Goal: Use online tool/utility

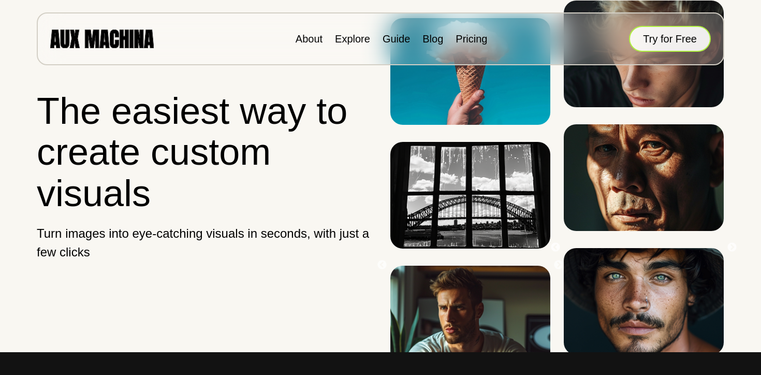
click at [659, 43] on button "Try for Free" at bounding box center [670, 39] width 82 height 26
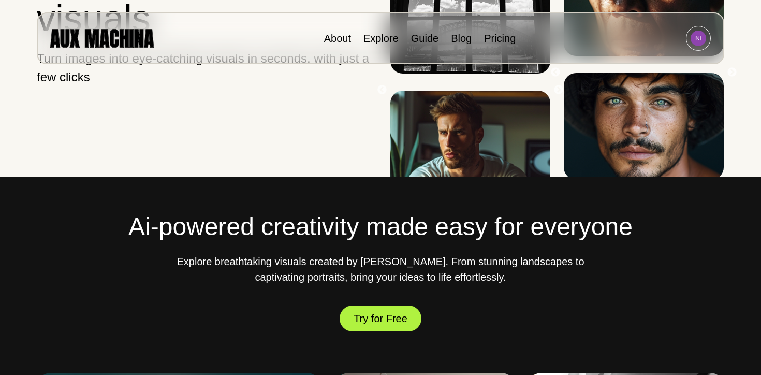
scroll to position [174, 0]
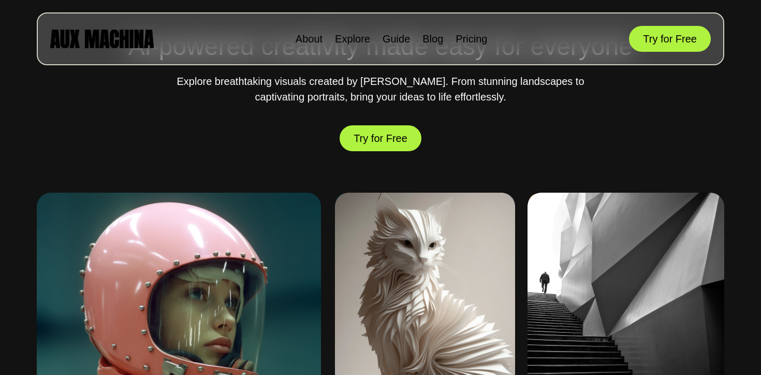
scroll to position [361, 0]
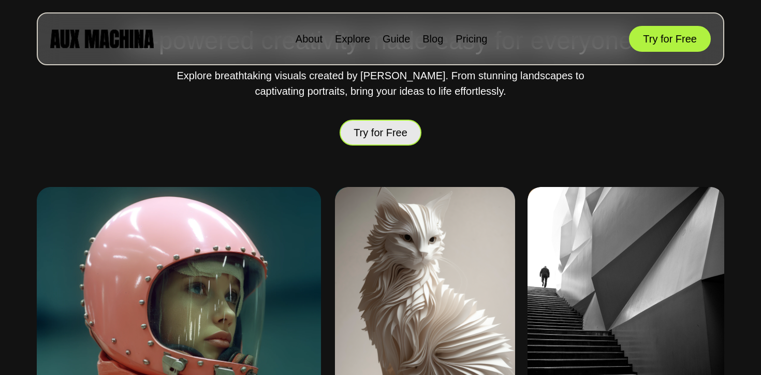
click at [380, 131] on button "Try for Free" at bounding box center [381, 132] width 82 height 27
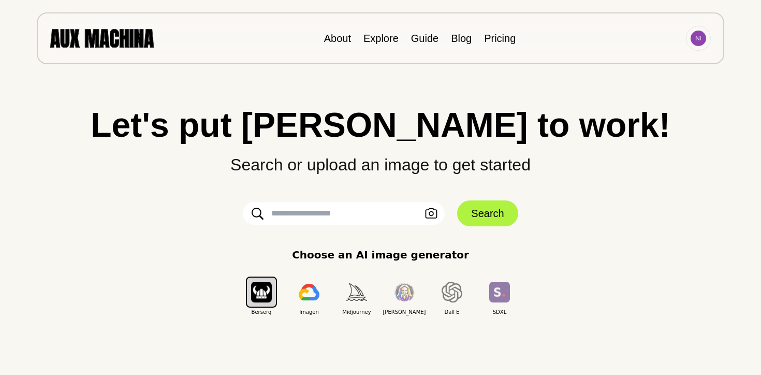
click at [297, 207] on input "text" at bounding box center [344, 213] width 202 height 23
type input "**********"
click button "Search" at bounding box center [487, 213] width 61 height 26
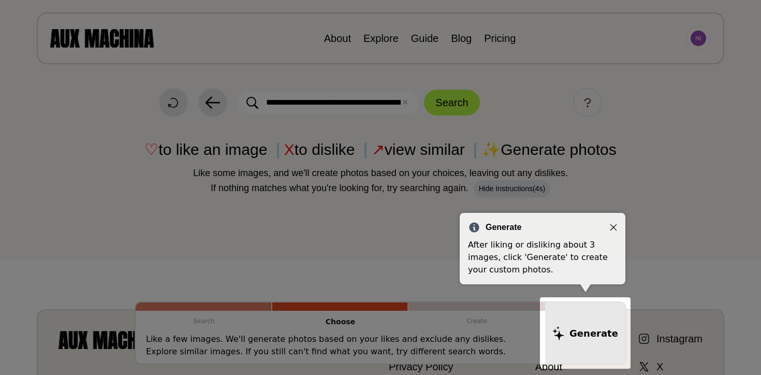
drag, startPoint x: 546, startPoint y: 135, endPoint x: 550, endPoint y: 130, distance: 5.9
click at [550, 130] on div at bounding box center [380, 309] width 761 height 619
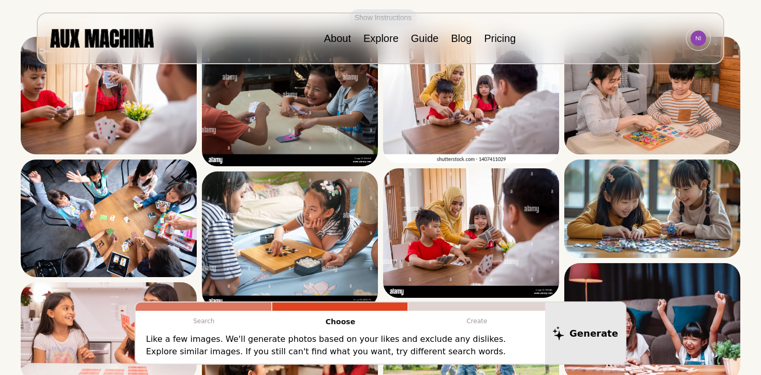
scroll to position [190, 0]
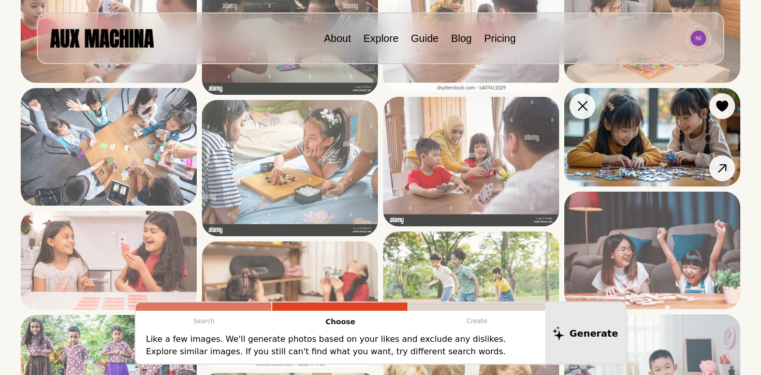
click at [659, 120] on img at bounding box center [653, 137] width 176 height 98
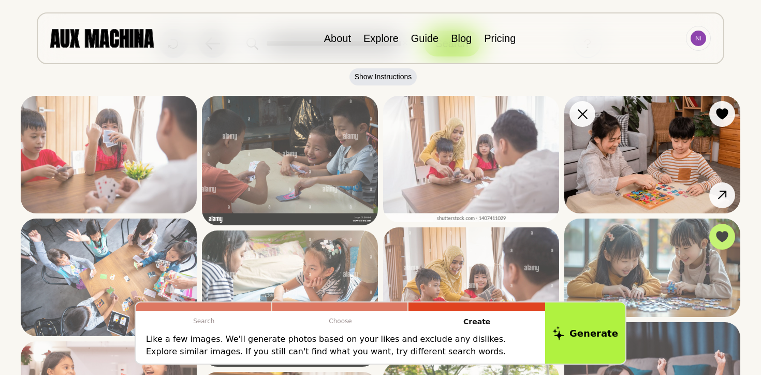
scroll to position [61, 0]
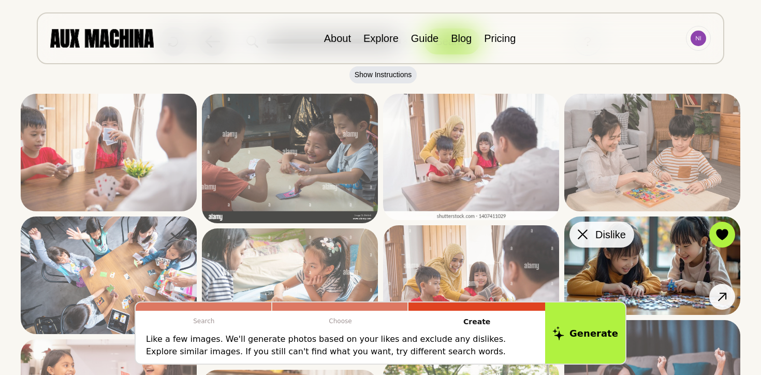
click at [581, 233] on icon at bounding box center [583, 234] width 10 height 10
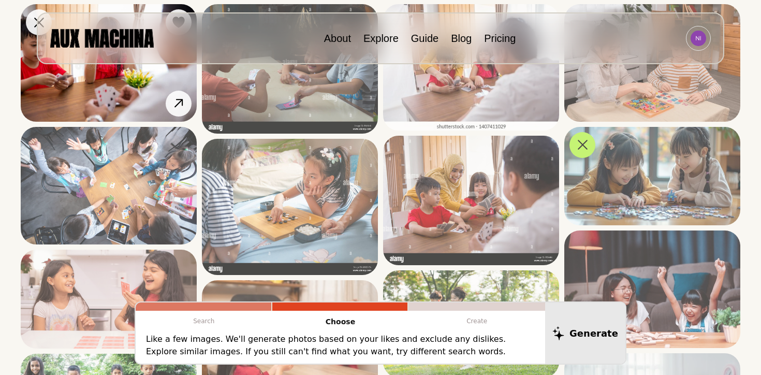
scroll to position [153, 0]
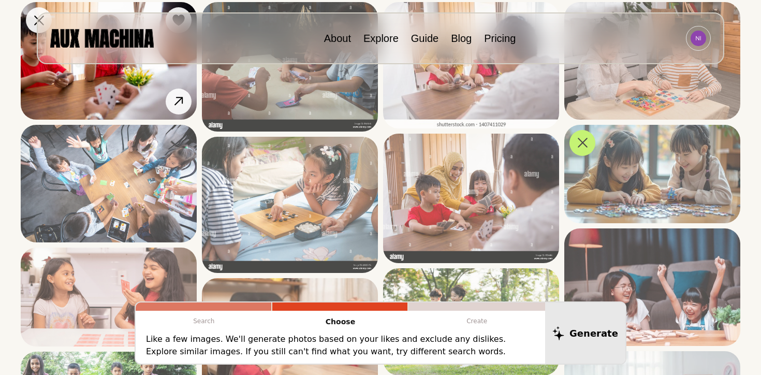
click at [111, 178] on img at bounding box center [109, 184] width 176 height 118
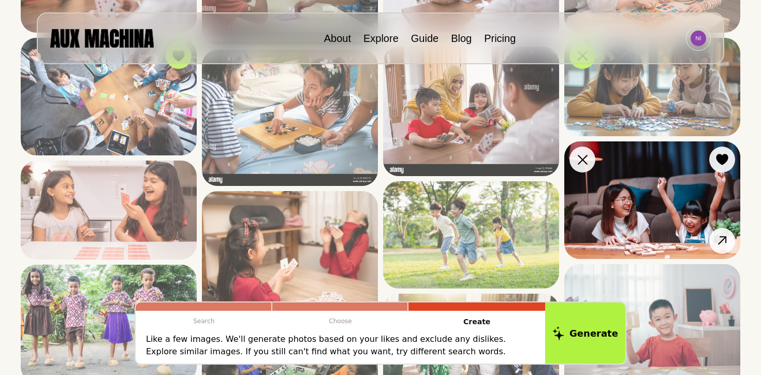
scroll to position [260, 0]
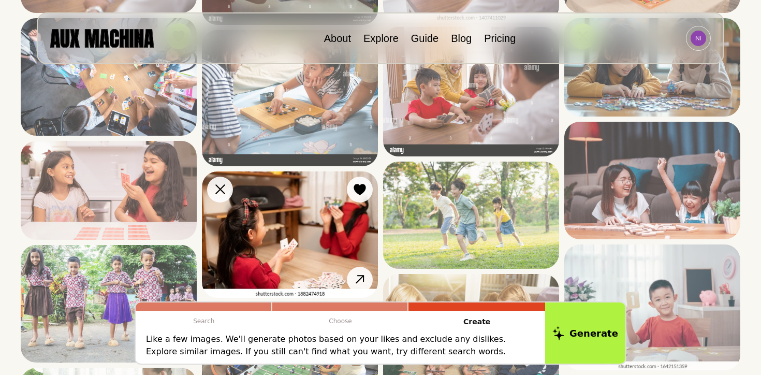
click at [302, 260] on img at bounding box center [290, 234] width 176 height 126
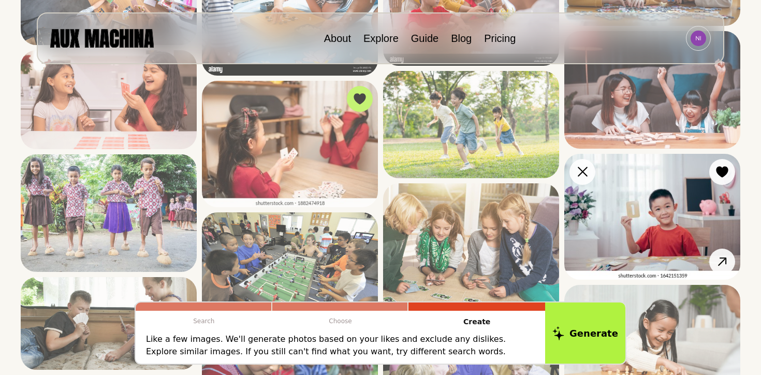
scroll to position [376, 0]
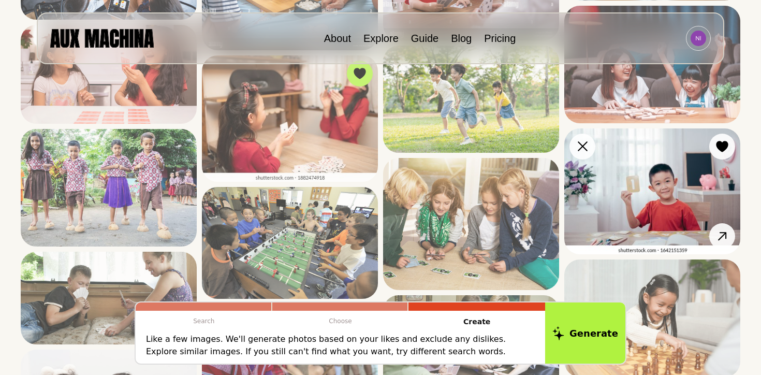
click at [651, 194] on img at bounding box center [653, 191] width 176 height 126
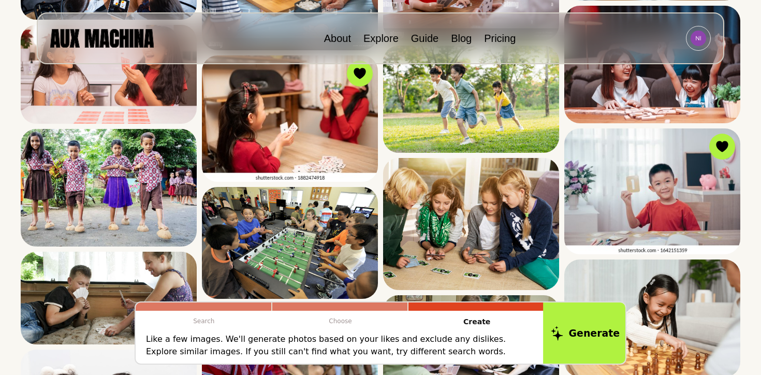
click at [572, 335] on button "Generate" at bounding box center [585, 333] width 84 height 64
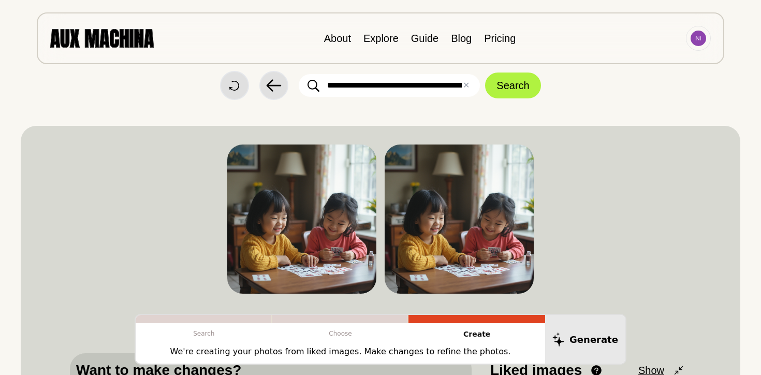
scroll to position [0, 0]
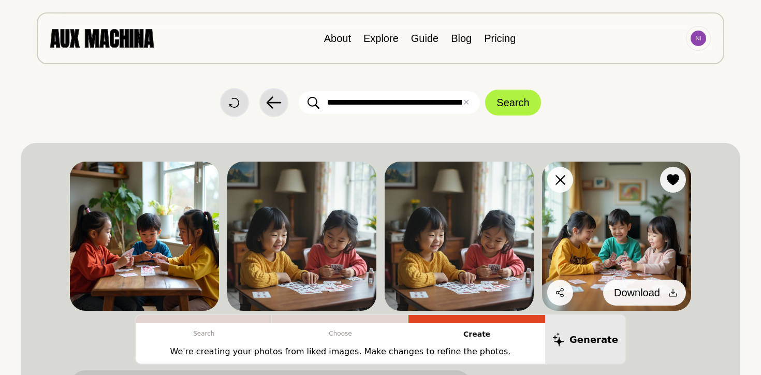
click at [673, 291] on icon at bounding box center [673, 292] width 10 height 10
click at [640, 296] on span "Download" at bounding box center [637, 293] width 46 height 16
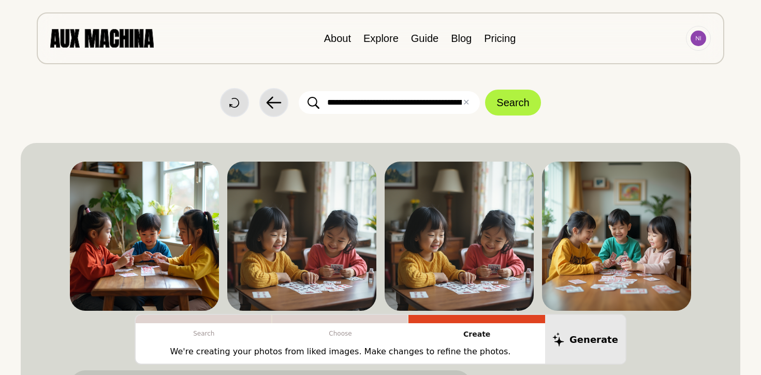
click at [448, 102] on input "**********" at bounding box center [389, 102] width 181 height 23
click at [468, 107] on button "✕ Clear" at bounding box center [466, 102] width 7 height 12
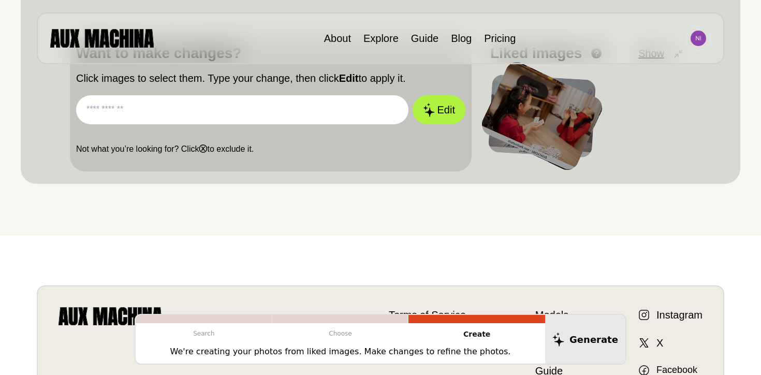
scroll to position [365, 0]
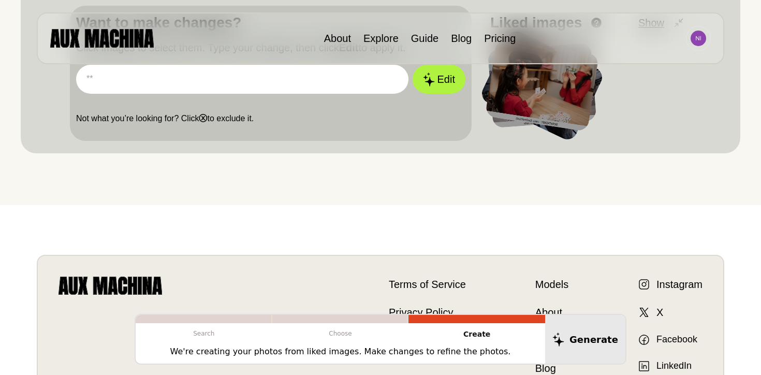
click at [337, 73] on input "text" at bounding box center [242, 79] width 333 height 29
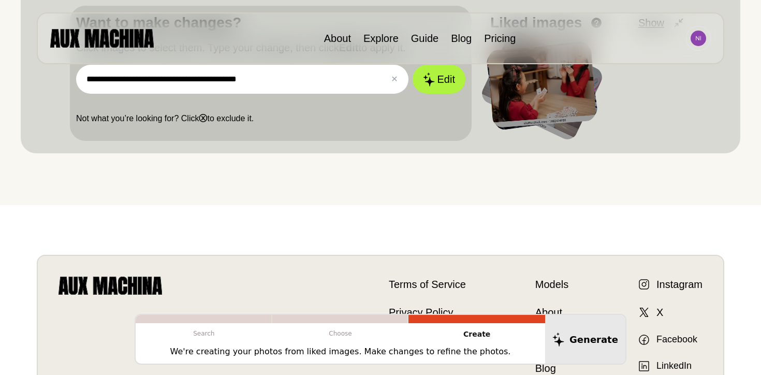
type input "**********"
click at [413, 65] on button "Edit" at bounding box center [439, 79] width 53 height 29
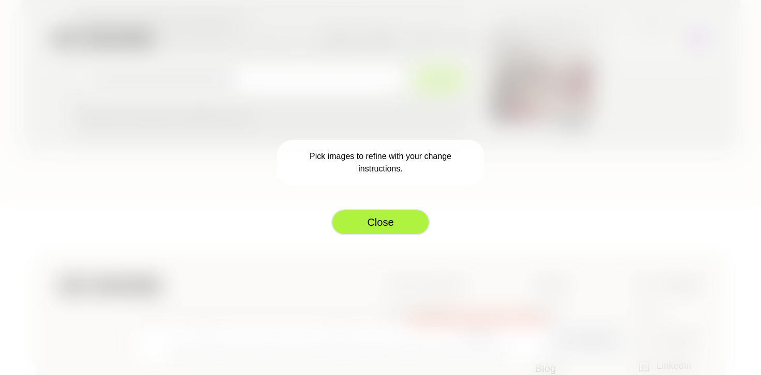
click at [400, 226] on button "Close" at bounding box center [380, 222] width 98 height 26
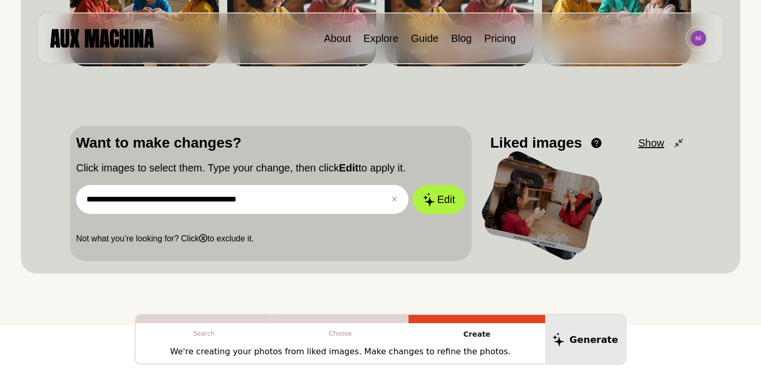
scroll to position [243, 0]
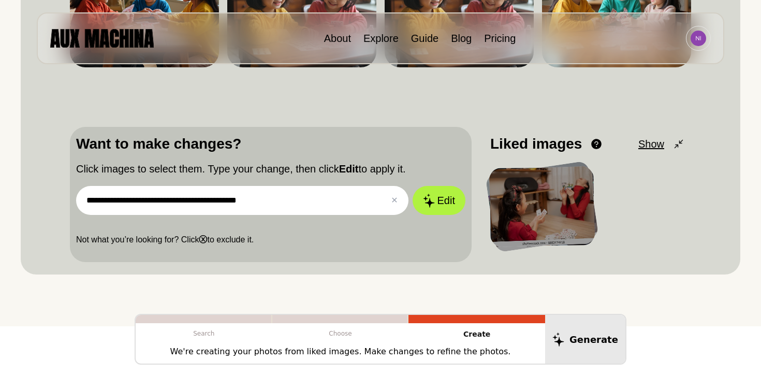
drag, startPoint x: 304, startPoint y: 203, endPoint x: 19, endPoint y: 199, distance: 284.9
click at [19, 199] on div "**********" at bounding box center [380, 42] width 761 height 570
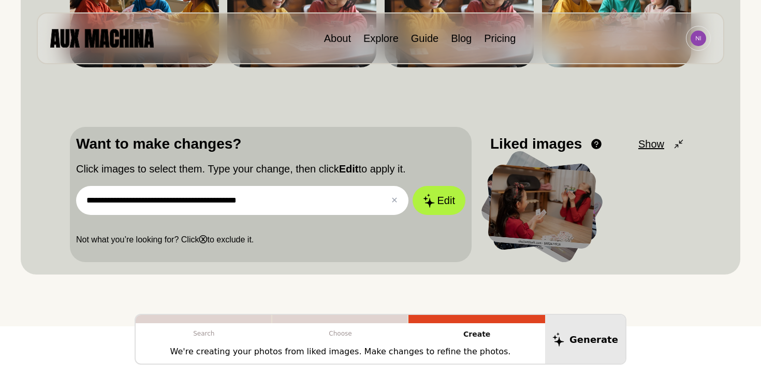
scroll to position [0, 0]
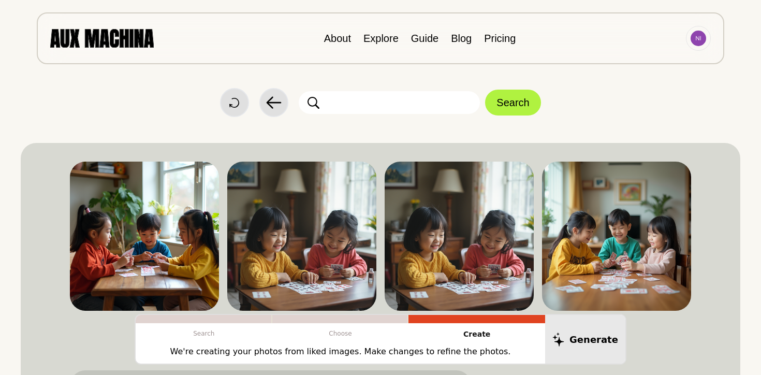
click at [344, 105] on input "text" at bounding box center [389, 102] width 181 height 23
paste input "**********"
type input "**********"
click button "Search" at bounding box center [512, 103] width 55 height 26
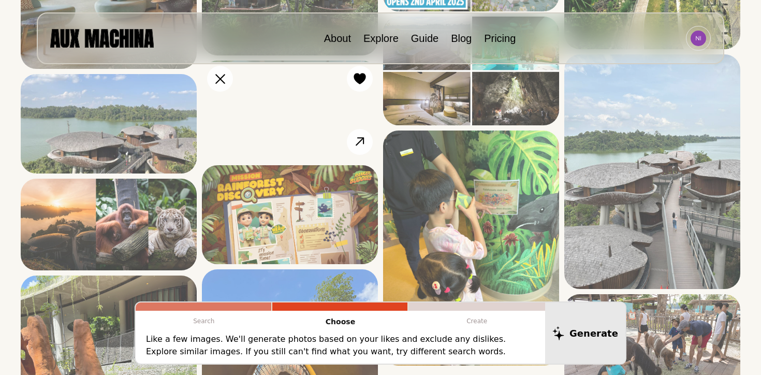
scroll to position [443, 0]
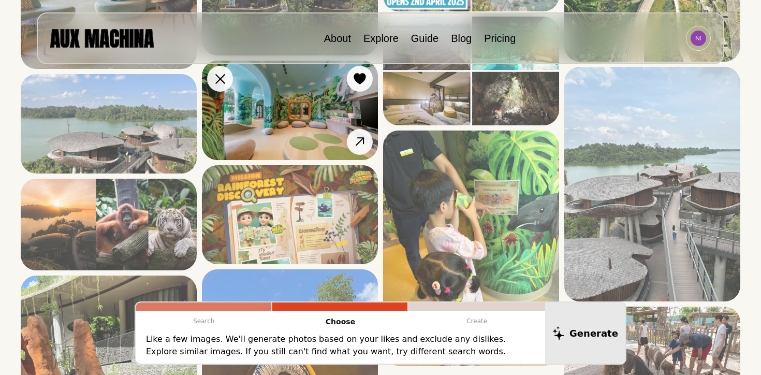
click at [320, 92] on img at bounding box center [290, 110] width 176 height 99
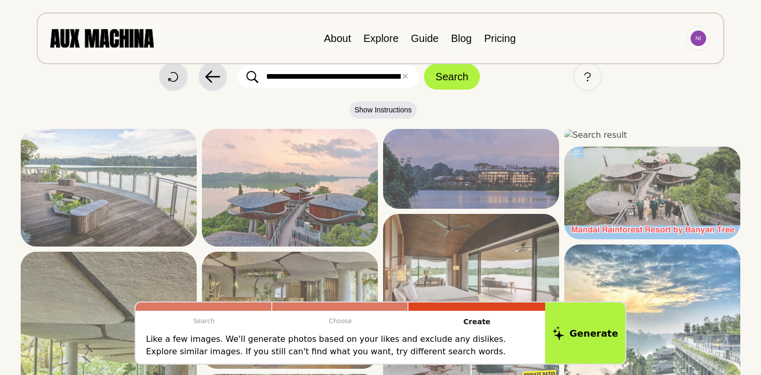
scroll to position [0, 0]
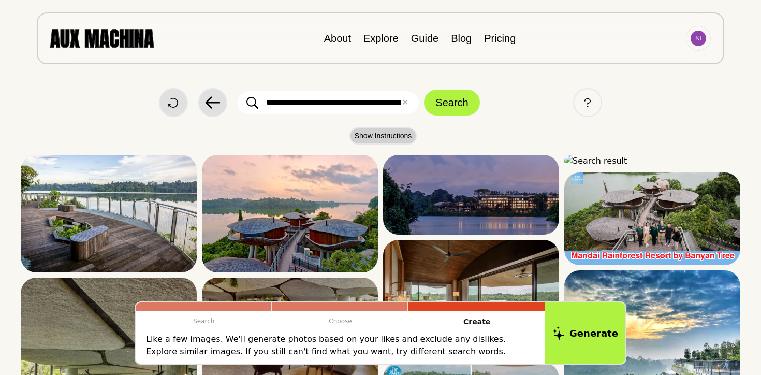
click at [384, 139] on button "Show Instructions" at bounding box center [384, 135] width 68 height 17
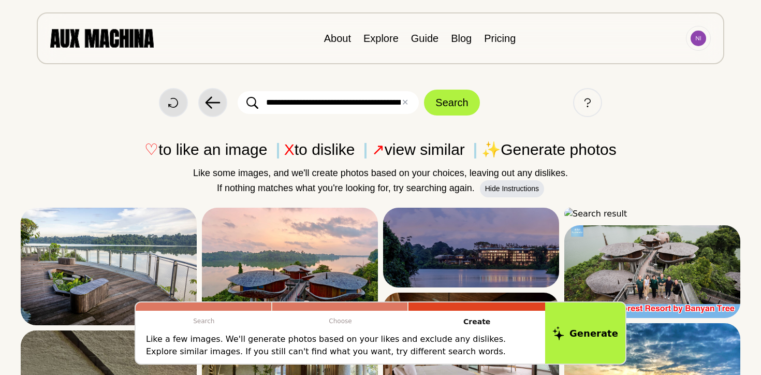
click at [336, 102] on input "**********" at bounding box center [328, 102] width 181 height 23
click at [401, 104] on input "**********" at bounding box center [328, 102] width 181 height 23
click at [264, 103] on input "**********" at bounding box center [328, 102] width 181 height 23
type input "**********"
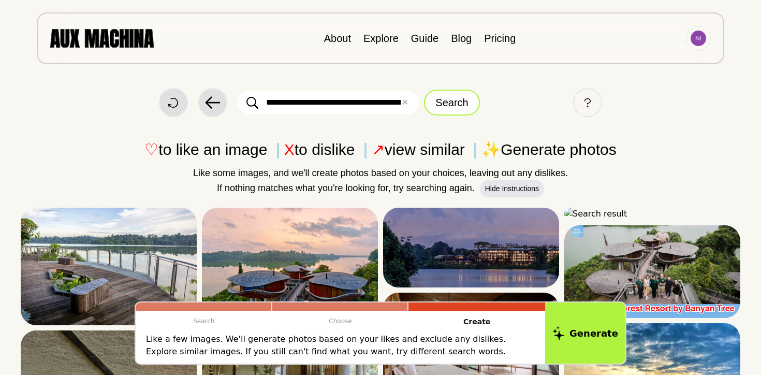
click at [440, 100] on button "Search" at bounding box center [451, 103] width 55 height 26
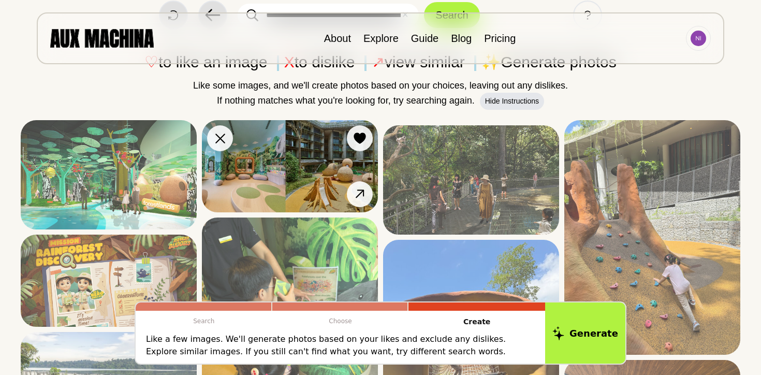
scroll to position [170, 0]
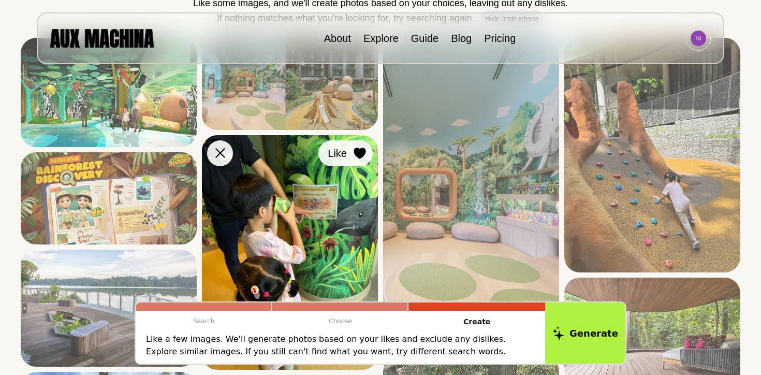
click at [358, 164] on button "Like" at bounding box center [346, 153] width 54 height 26
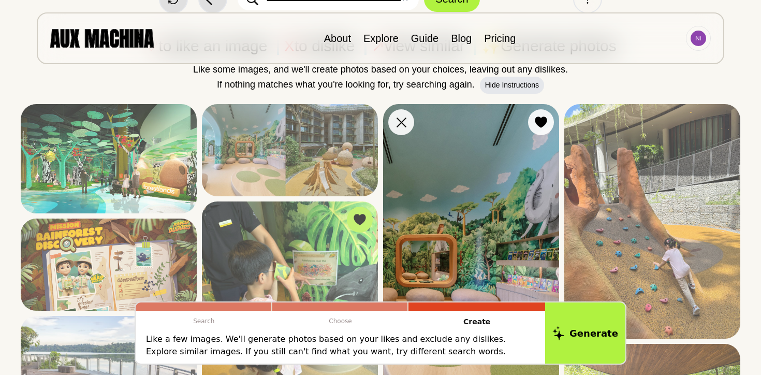
scroll to position [74, 0]
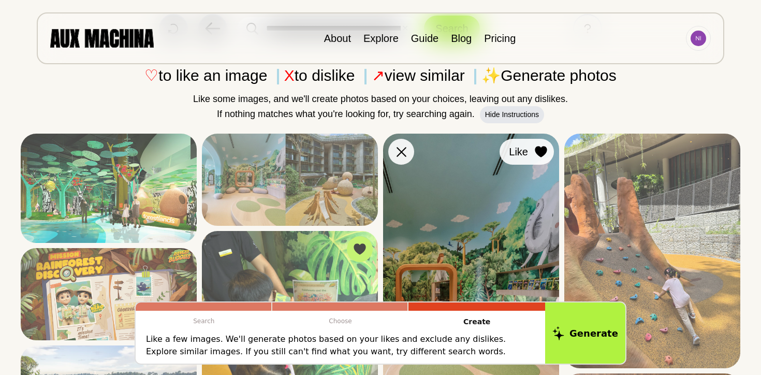
click at [534, 153] on div at bounding box center [542, 152] width 16 height 16
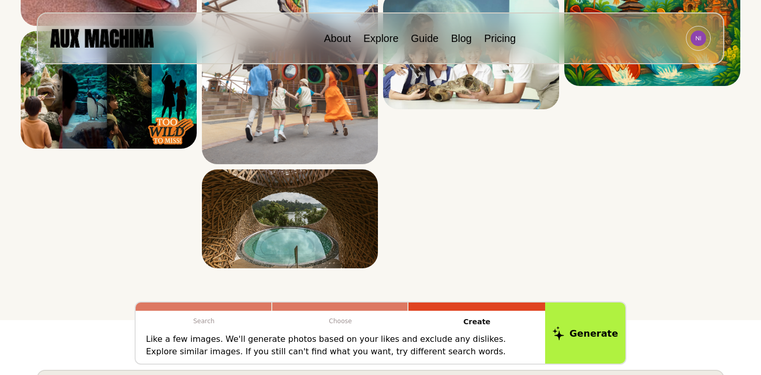
scroll to position [1288, 0]
click at [525, 110] on img at bounding box center [471, 51] width 176 height 118
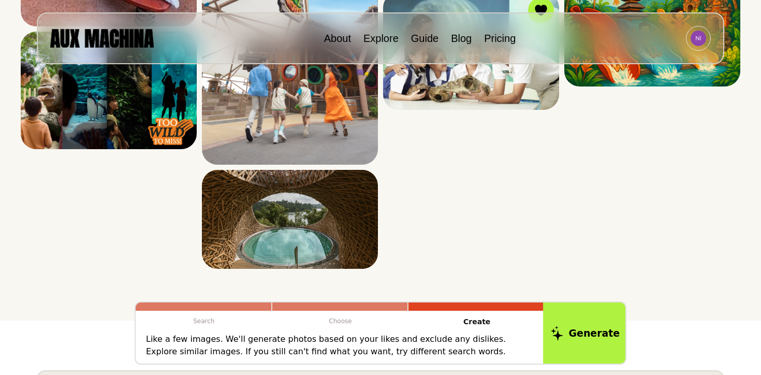
click at [569, 322] on button "Generate" at bounding box center [585, 333] width 84 height 64
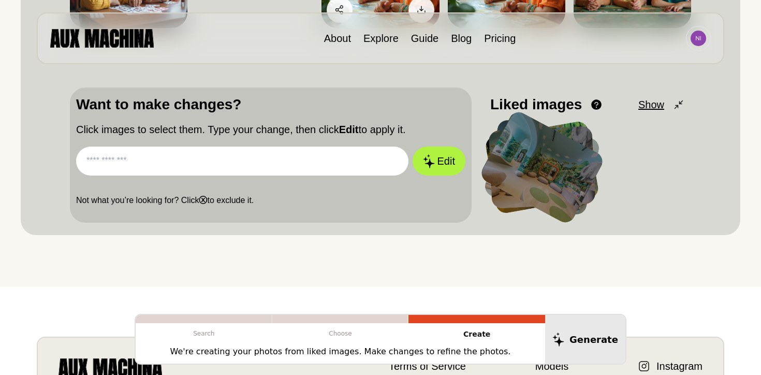
scroll to position [218, 0]
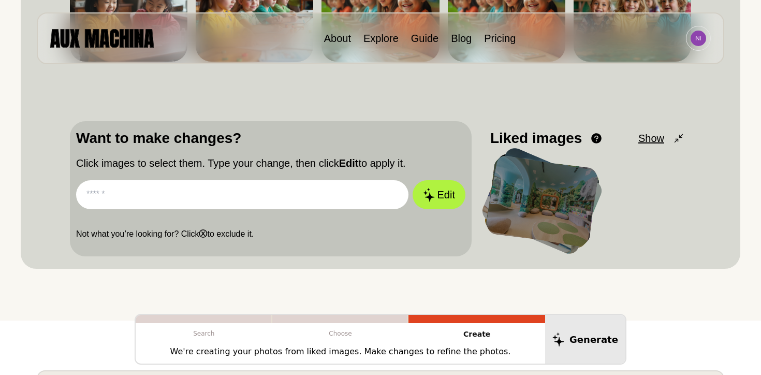
click at [345, 204] on input "text" at bounding box center [242, 194] width 333 height 29
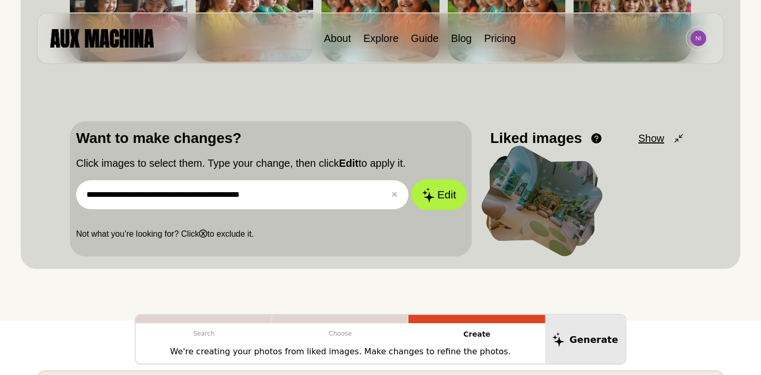
click at [439, 199] on button "Edit" at bounding box center [439, 195] width 56 height 31
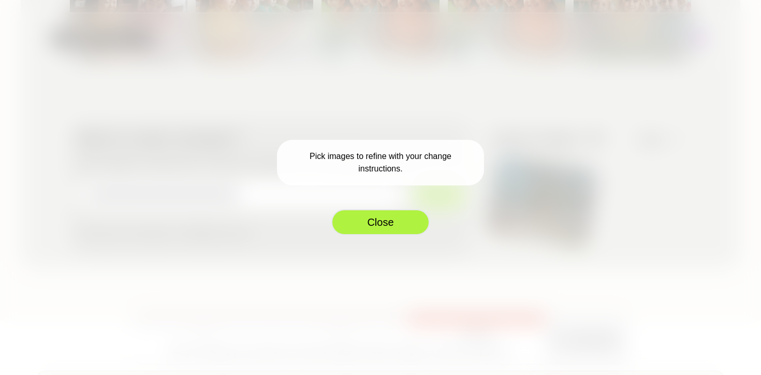
click at [380, 224] on button "Close" at bounding box center [380, 222] width 98 height 26
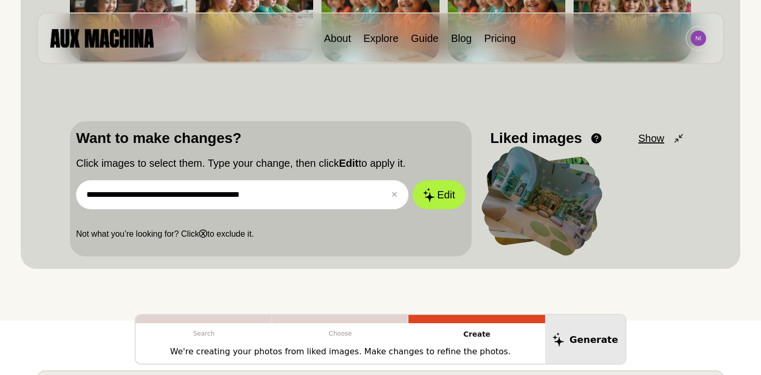
click at [556, 195] on div at bounding box center [542, 201] width 127 height 116
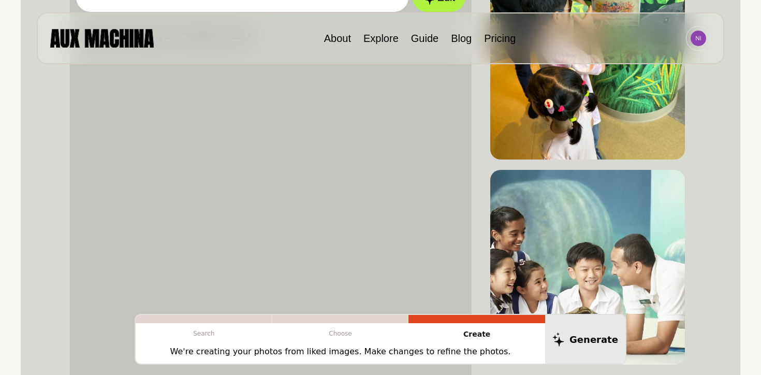
scroll to position [467, 0]
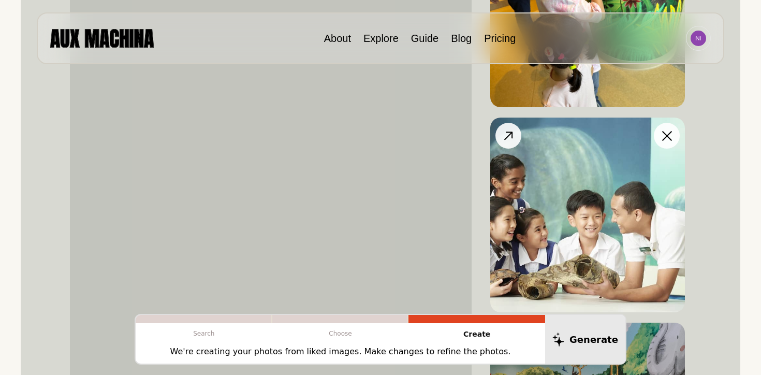
click at [661, 140] on button at bounding box center [667, 136] width 26 height 26
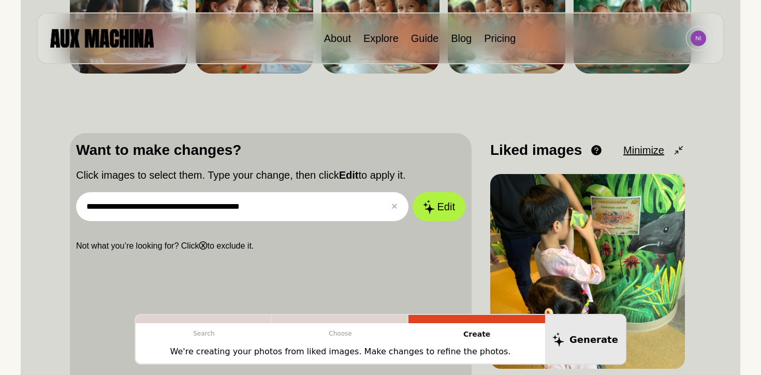
scroll to position [205, 0]
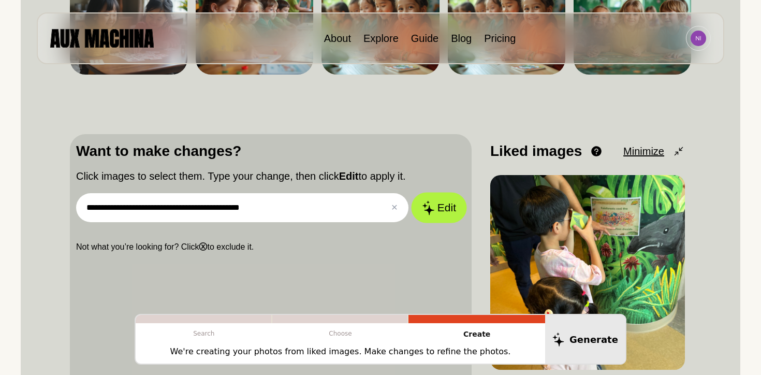
click at [440, 219] on button "Edit" at bounding box center [439, 208] width 56 height 31
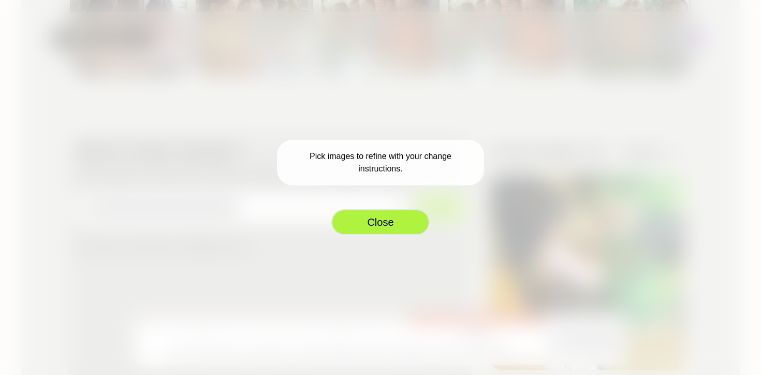
click at [392, 222] on button "Close" at bounding box center [380, 222] width 98 height 26
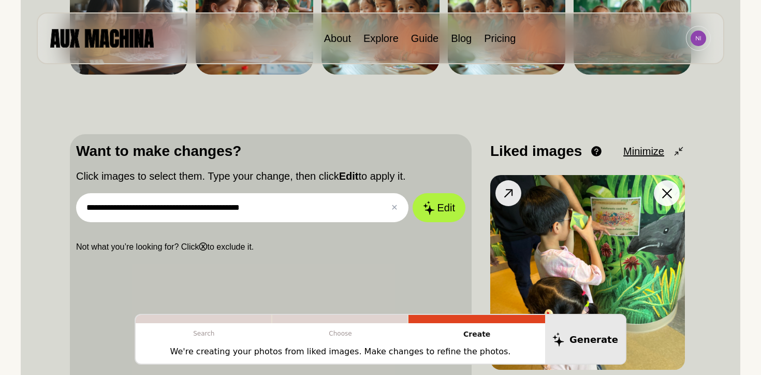
click at [580, 247] on img at bounding box center [588, 272] width 195 height 195
click at [369, 213] on input "**********" at bounding box center [242, 207] width 333 height 29
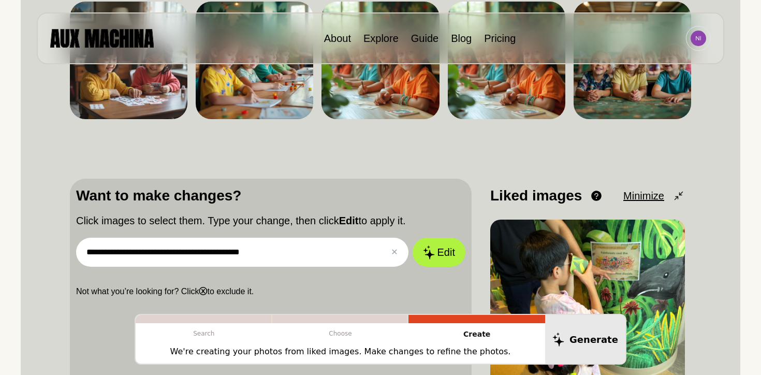
scroll to position [172, 0]
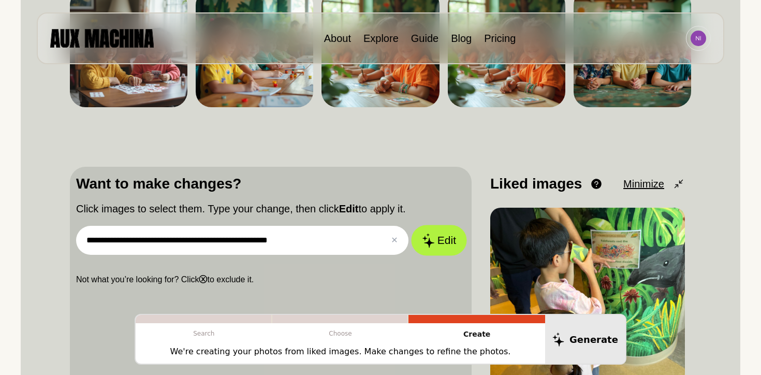
type input "**********"
click at [432, 247] on icon at bounding box center [428, 240] width 12 height 15
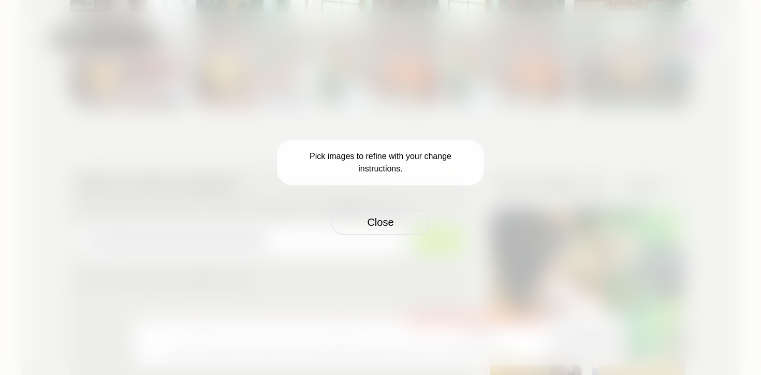
click at [398, 165] on p "Pick images to refine with your change instructions." at bounding box center [380, 163] width 207 height 46
click at [408, 161] on p "Pick images to refine with your change instructions." at bounding box center [380, 163] width 207 height 46
click at [391, 224] on button "Close" at bounding box center [380, 222] width 98 height 26
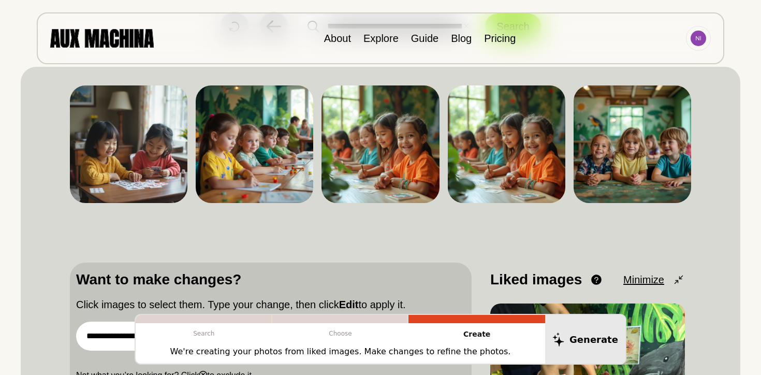
scroll to position [0, 0]
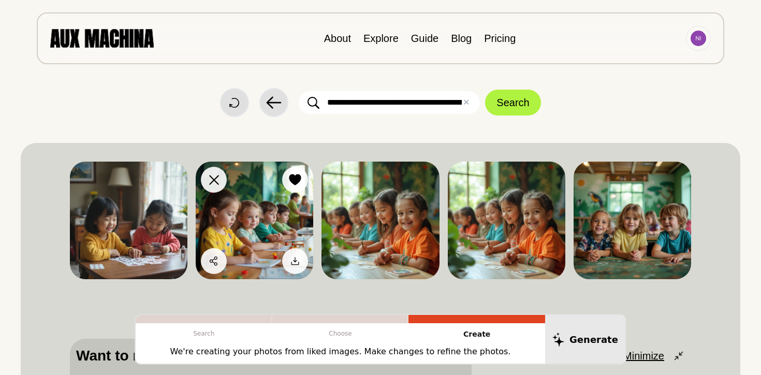
click at [242, 195] on img at bounding box center [255, 221] width 118 height 118
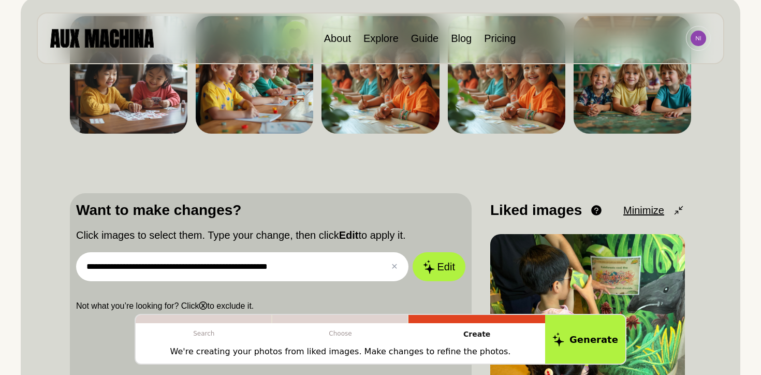
scroll to position [147, 0]
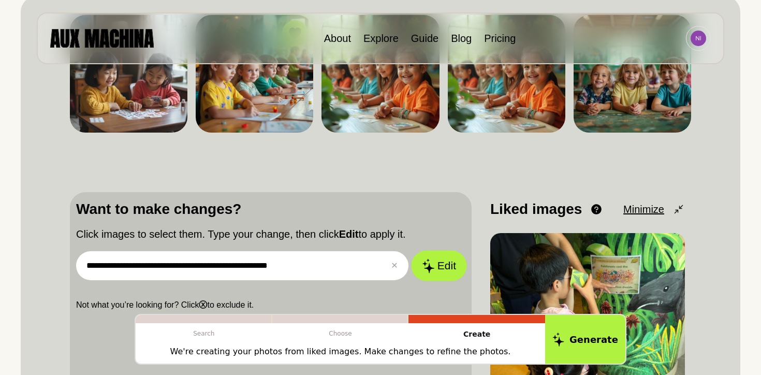
click at [456, 271] on button "Edit" at bounding box center [439, 266] width 56 height 31
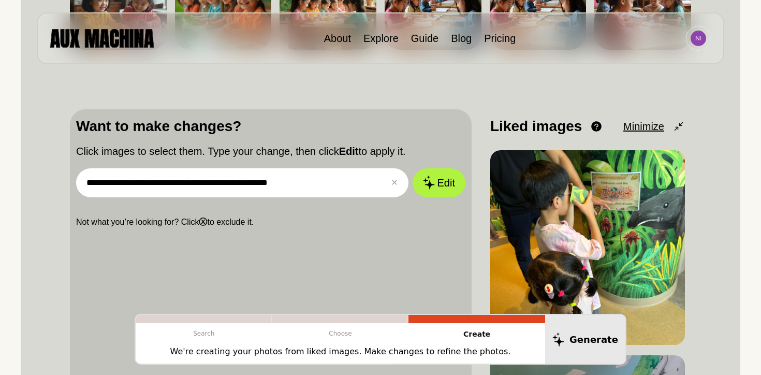
scroll to position [0, 0]
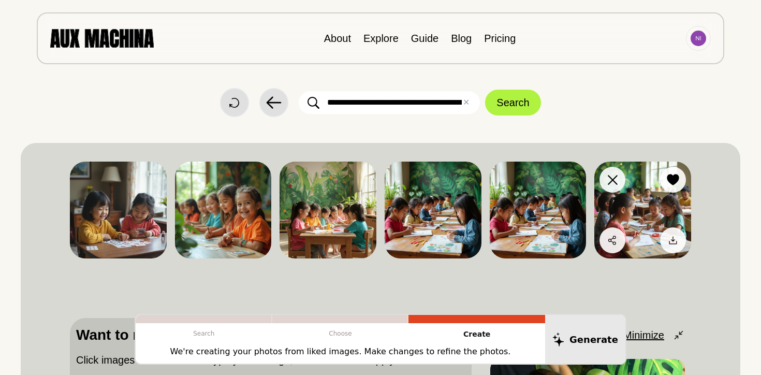
click at [646, 224] on img at bounding box center [643, 210] width 97 height 97
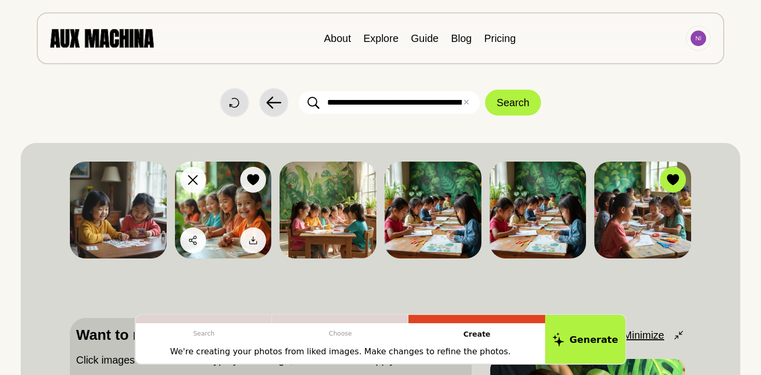
click at [258, 225] on img at bounding box center [223, 210] width 97 height 97
click at [258, 229] on button "Download" at bounding box center [253, 240] width 26 height 26
click at [258, 239] on icon at bounding box center [253, 240] width 10 height 10
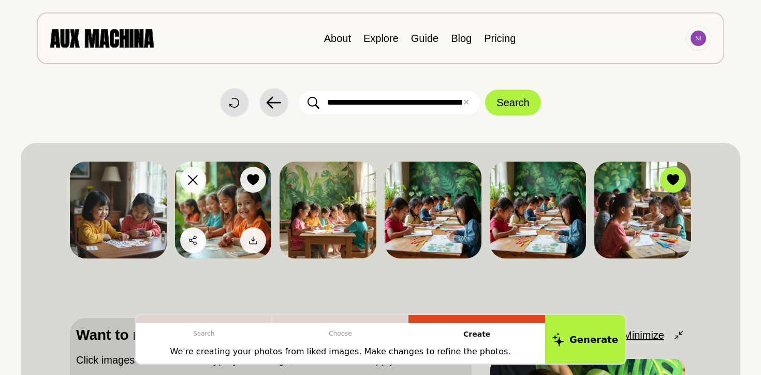
click at [226, 201] on img at bounding box center [223, 210] width 97 height 97
click at [248, 227] on img at bounding box center [223, 210] width 97 height 97
click at [252, 244] on icon at bounding box center [253, 240] width 10 height 10
click at [372, 102] on input "**********" at bounding box center [389, 102] width 181 height 23
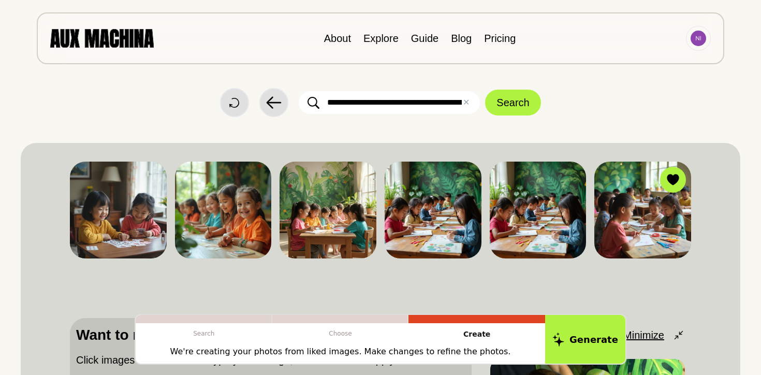
drag, startPoint x: 326, startPoint y: 100, endPoint x: 420, endPoint y: 116, distance: 95.5
click at [420, 116] on div "**********" at bounding box center [381, 102] width 720 height 29
